Goal: Transaction & Acquisition: Purchase product/service

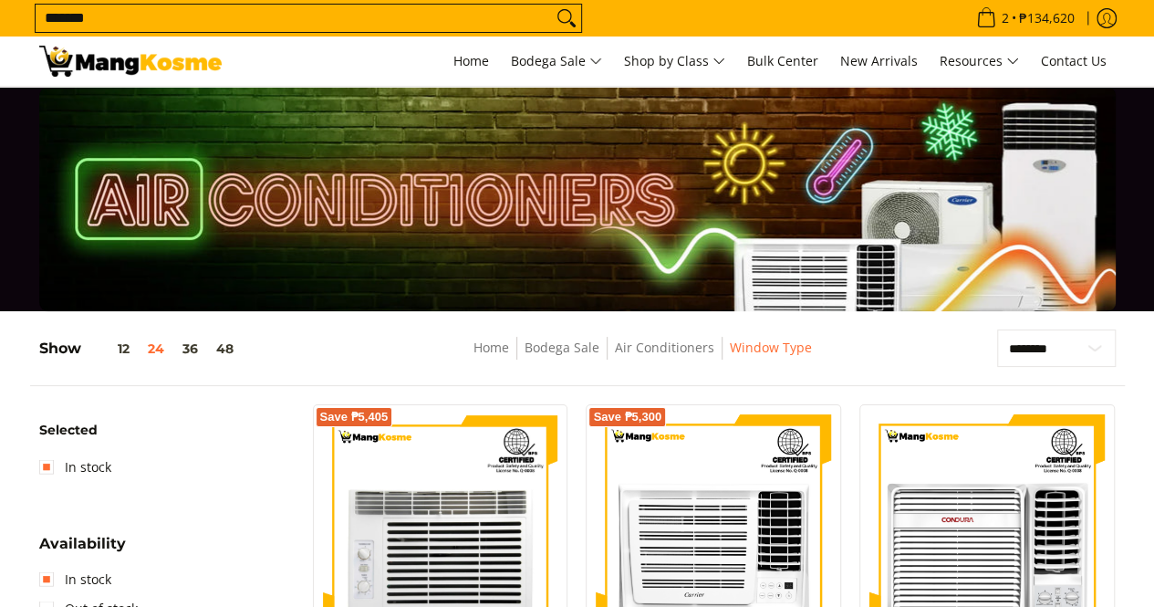
type input "*******"
click at [552, 5] on button "Search" at bounding box center [566, 18] width 29 height 27
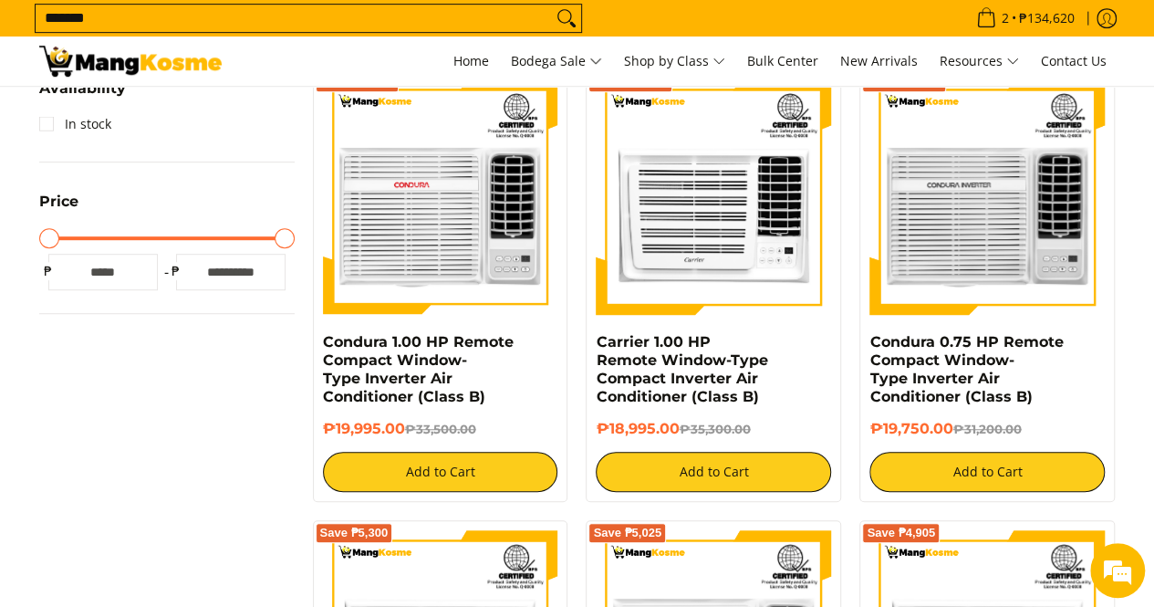
scroll to position [639, 0]
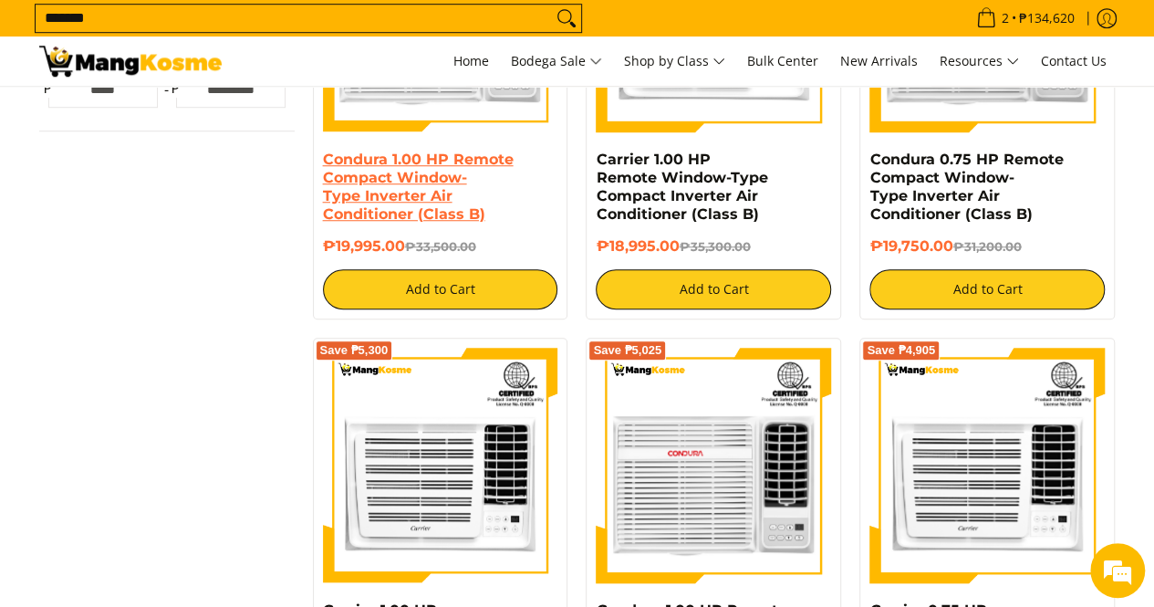
click at [416, 179] on link "Condura 1.00 HP Remote Compact Window-Type Inverter Air Conditioner (Class B)" at bounding box center [418, 187] width 191 height 72
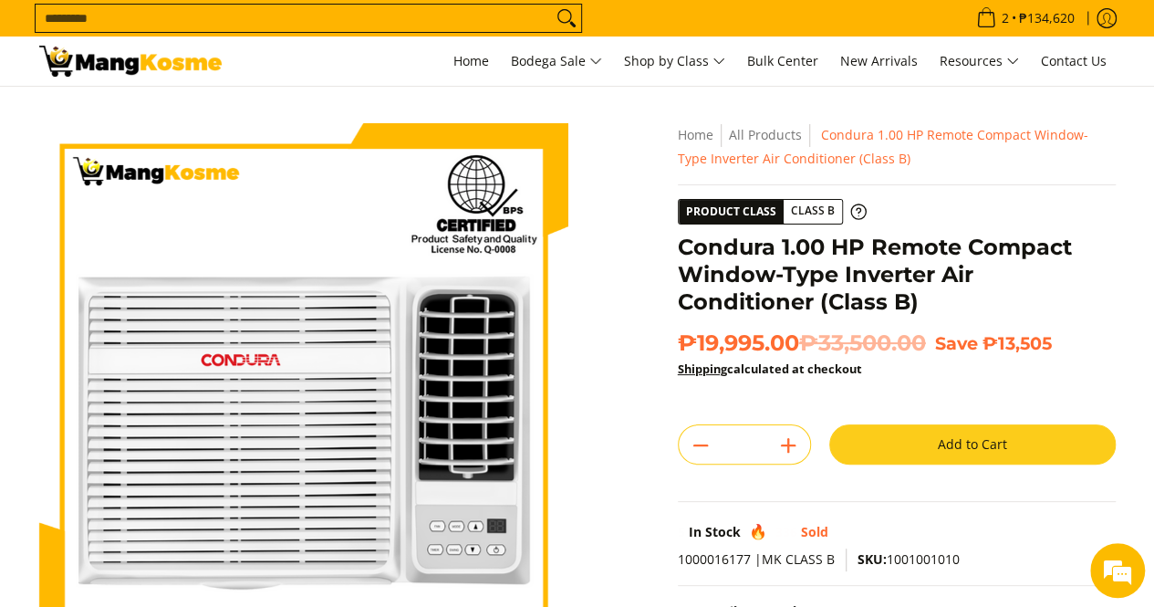
scroll to position [91, 0]
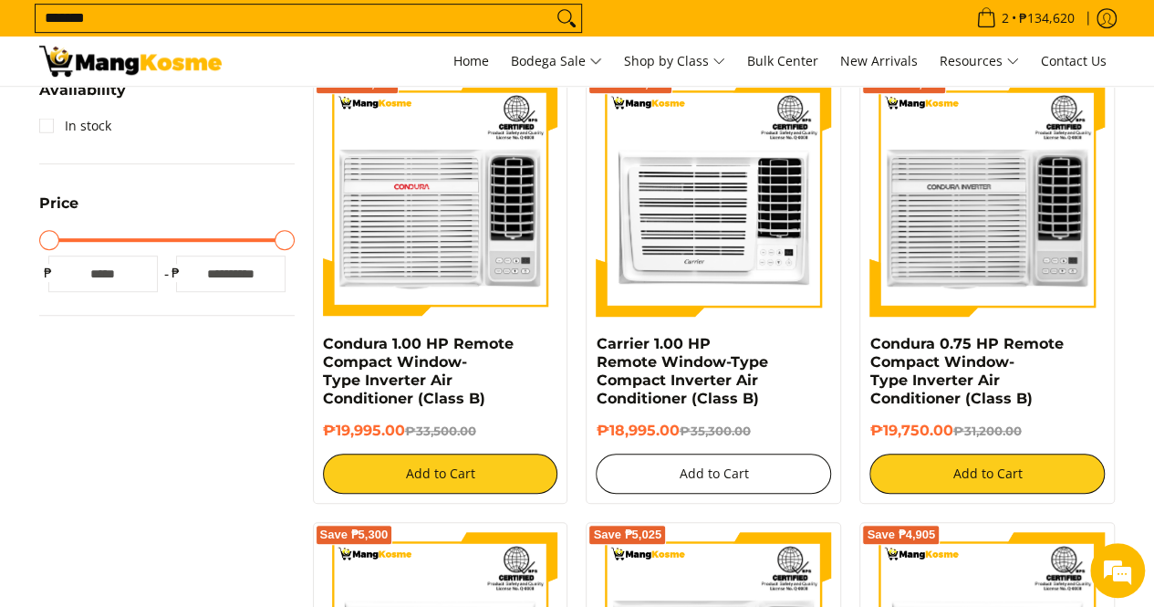
scroll to position [363, 0]
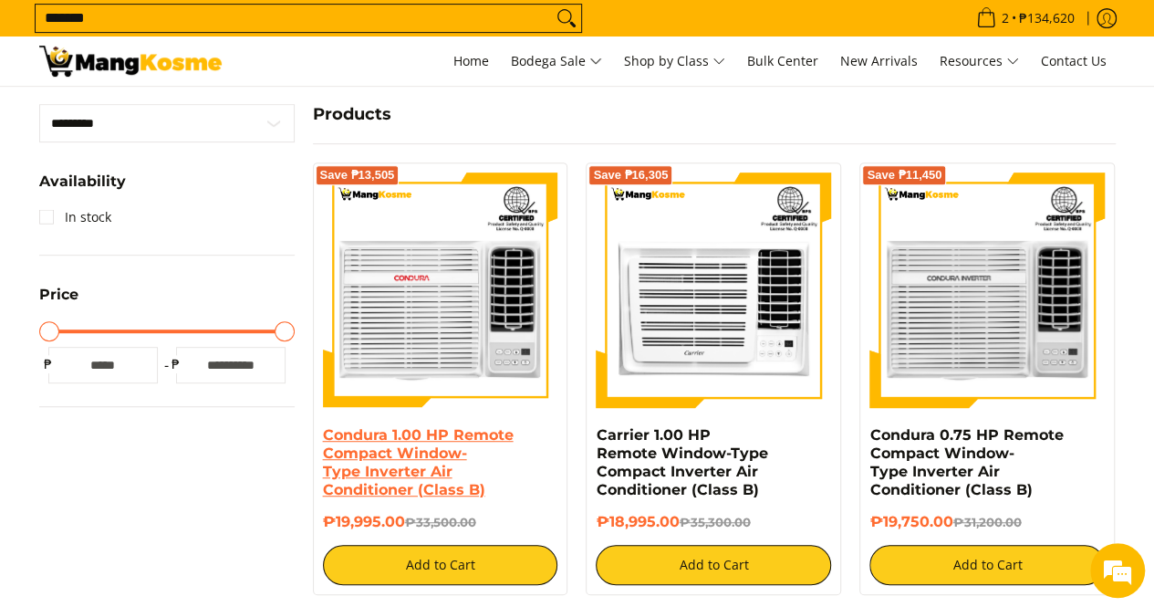
click at [361, 473] on link "Condura 1.00 HP Remote Compact Window-Type Inverter Air Conditioner (Class B)" at bounding box center [418, 462] width 191 height 72
